Goal: Task Accomplishment & Management: Manage account settings

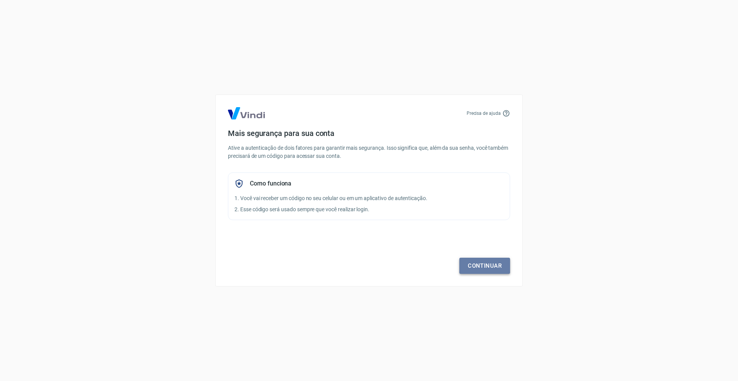
click at [484, 265] on link "Continuar" at bounding box center [485, 266] width 51 height 16
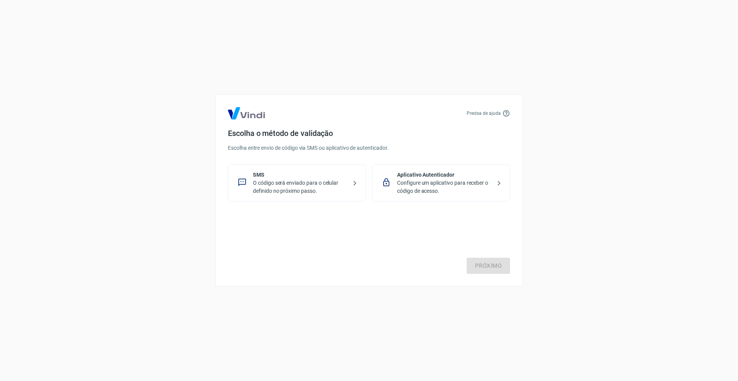
click at [408, 186] on p "Configure um aplicativo para receber o código de acesso." at bounding box center [444, 187] width 94 height 16
click at [481, 263] on link "Próximo" at bounding box center [488, 266] width 43 height 16
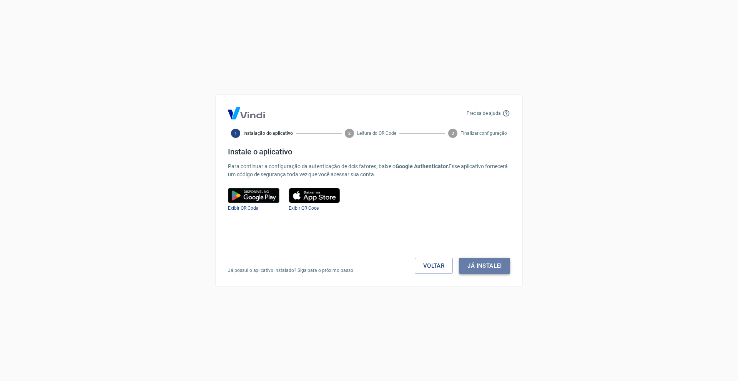
click at [483, 267] on button "Já instalei" at bounding box center [484, 266] width 51 height 16
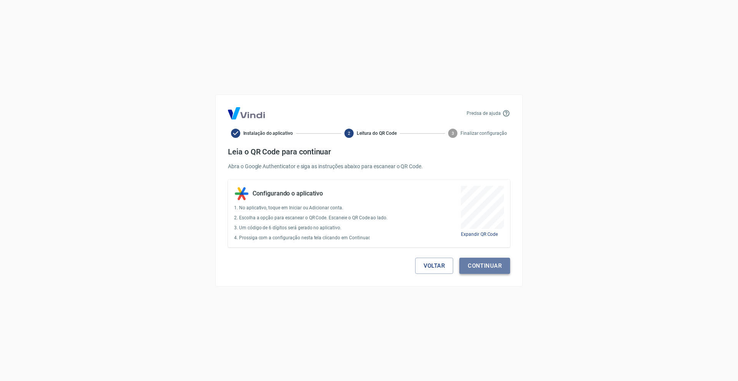
click at [485, 267] on button "Continuar" at bounding box center [485, 266] width 51 height 16
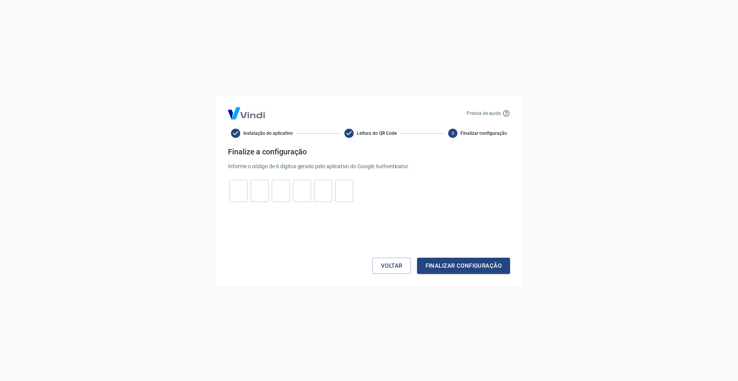
click at [235, 193] on input "tel" at bounding box center [239, 191] width 18 height 17
type input "8"
type input "7"
type input "1"
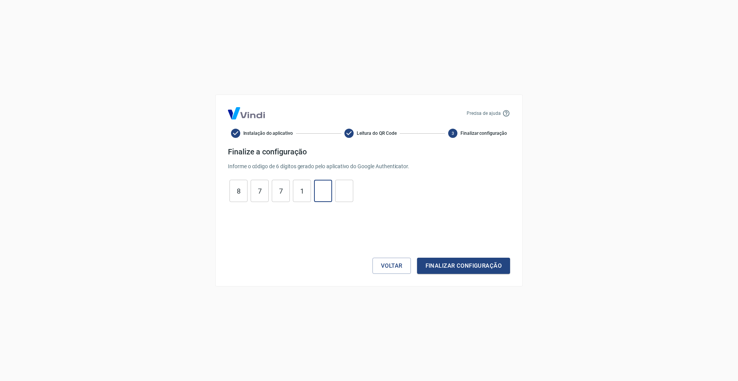
type input "5"
type input "8"
click at [466, 263] on button "Finalizar configuração" at bounding box center [463, 266] width 93 height 16
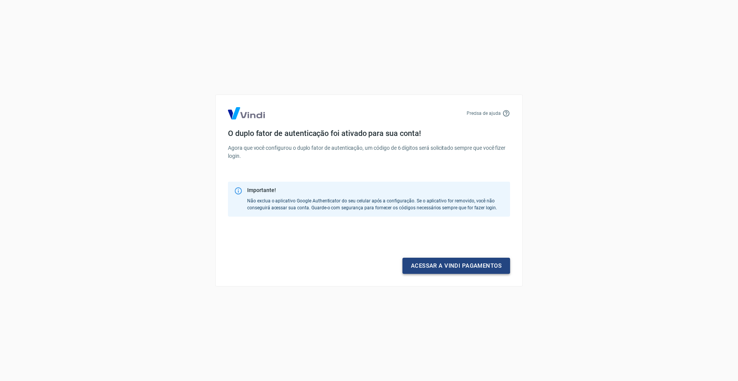
click at [463, 269] on link "Acessar a Vindi pagamentos" at bounding box center [457, 266] width 108 height 16
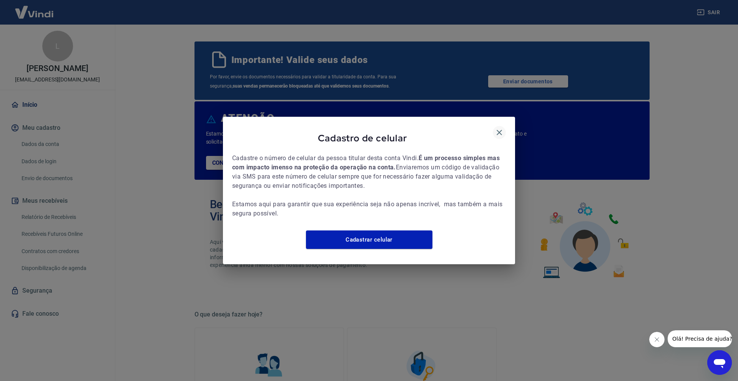
click at [500, 130] on icon "button" at bounding box center [499, 132] width 9 height 9
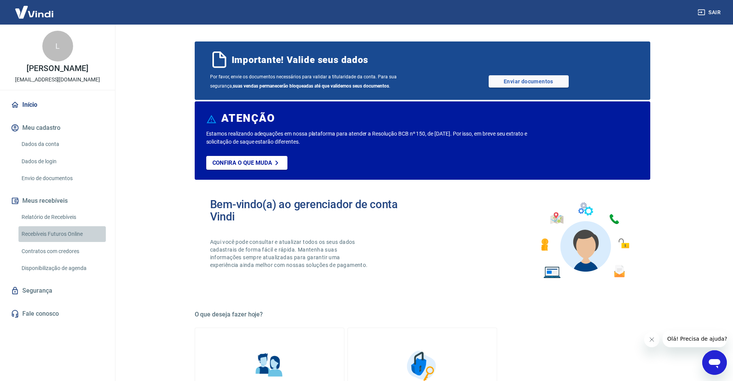
click at [52, 236] on link "Recebíveis Futuros Online" at bounding box center [61, 234] width 87 height 16
